Goal: Task Accomplishment & Management: Manage account settings

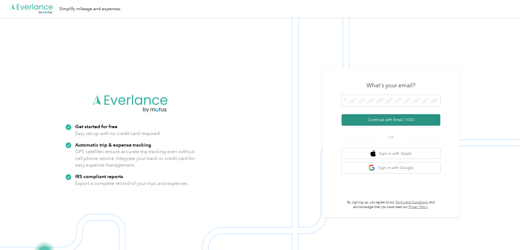
click at [391, 120] on button "Continue with Email / SSO" at bounding box center [390, 120] width 99 height 12
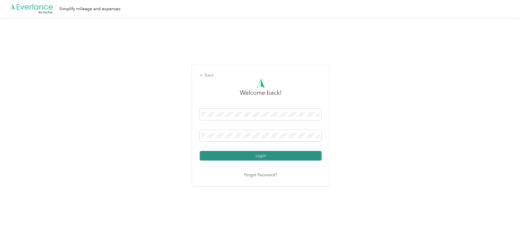
click at [261, 156] on button "Login" at bounding box center [261, 156] width 122 height 10
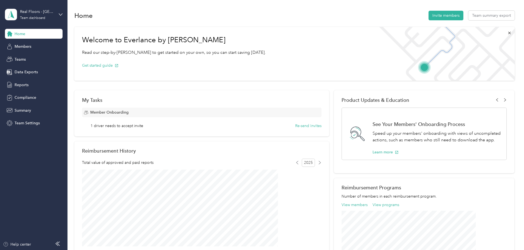
click at [56, 13] on div "Real Floors - Atlanta Team dashboard" at bounding box center [34, 14] width 58 height 19
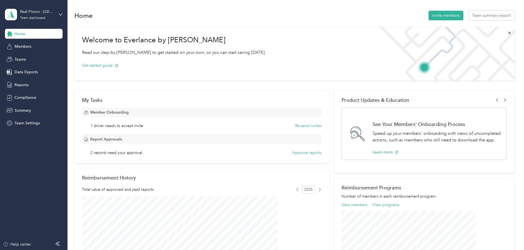
click at [45, 42] on div "Team dashboard" at bounding box center [63, 45] width 108 height 10
click at [23, 84] on span "Reports" at bounding box center [22, 85] width 14 height 6
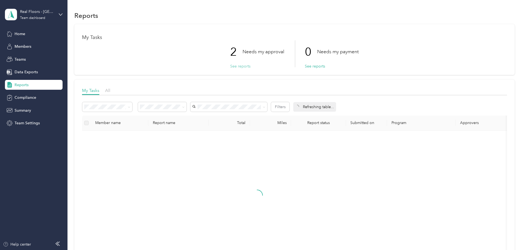
click at [244, 65] on button "See reports" at bounding box center [240, 66] width 20 height 6
